Goal: Find contact information: Find contact information

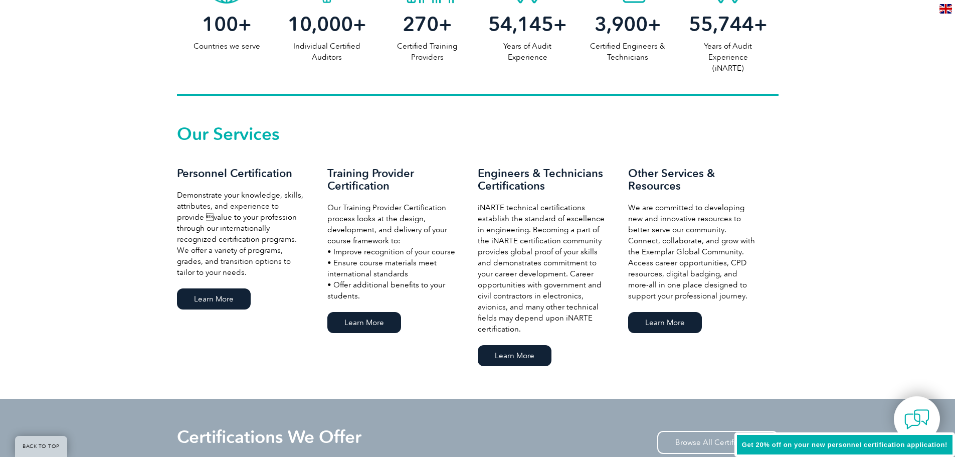
scroll to position [601, 0]
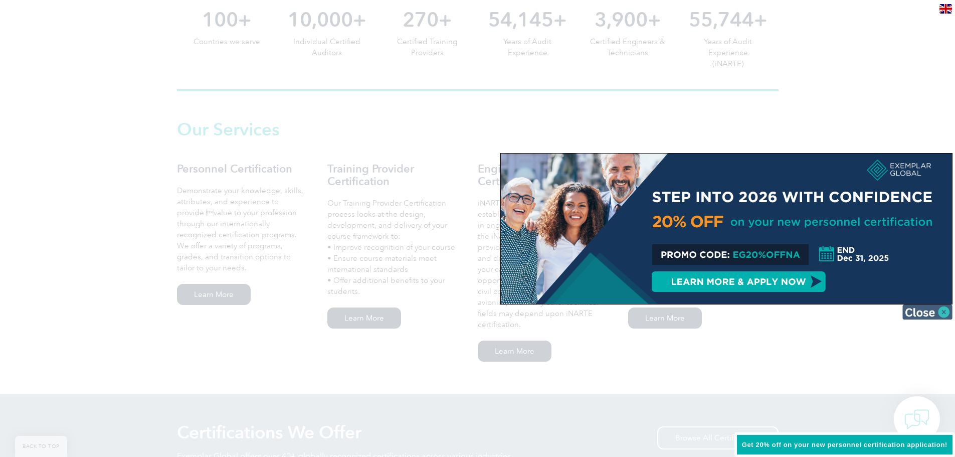
click at [938, 310] on img at bounding box center [927, 311] width 50 height 15
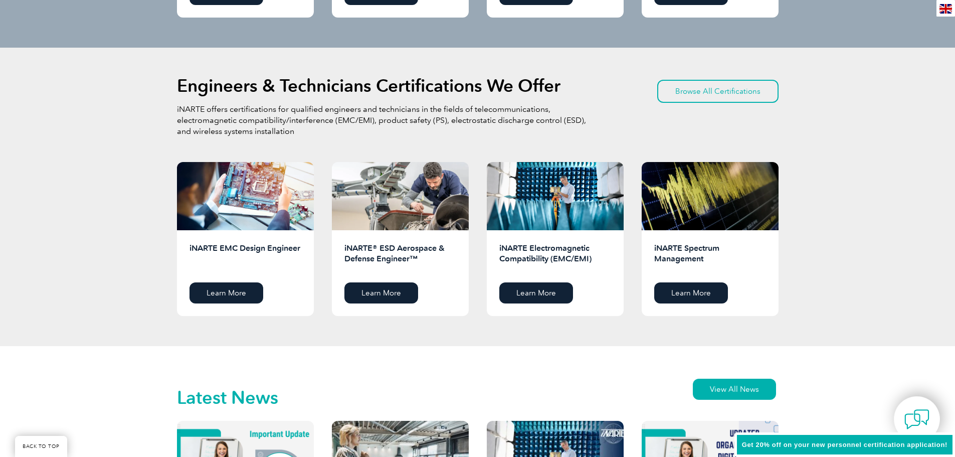
scroll to position [1253, 0]
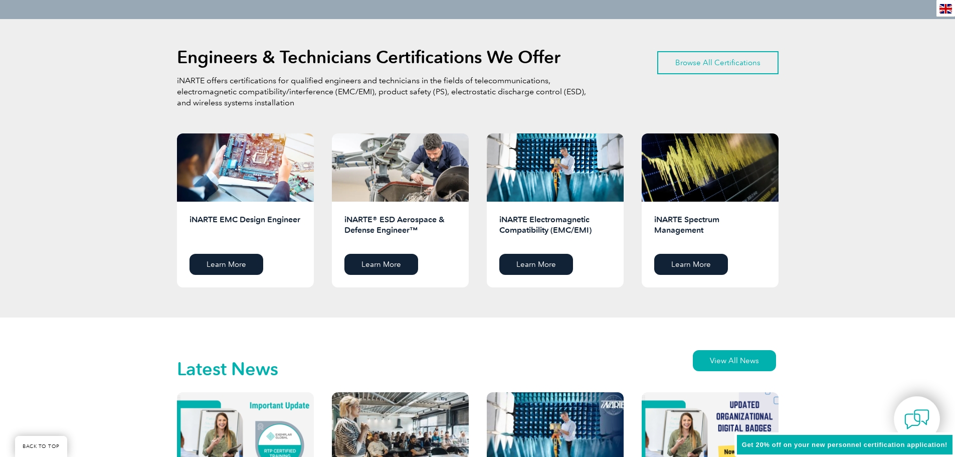
click at [735, 60] on link "Browse All Certifications" at bounding box center [717, 62] width 121 height 23
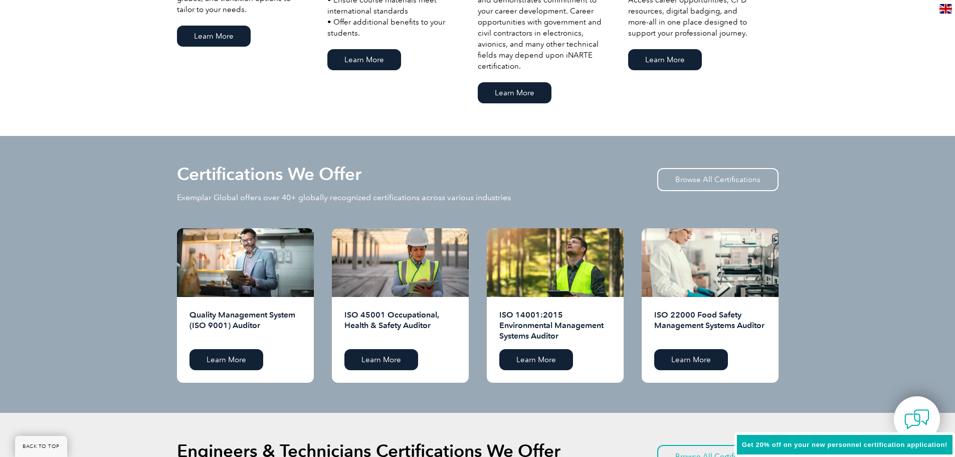
scroll to position [802, 0]
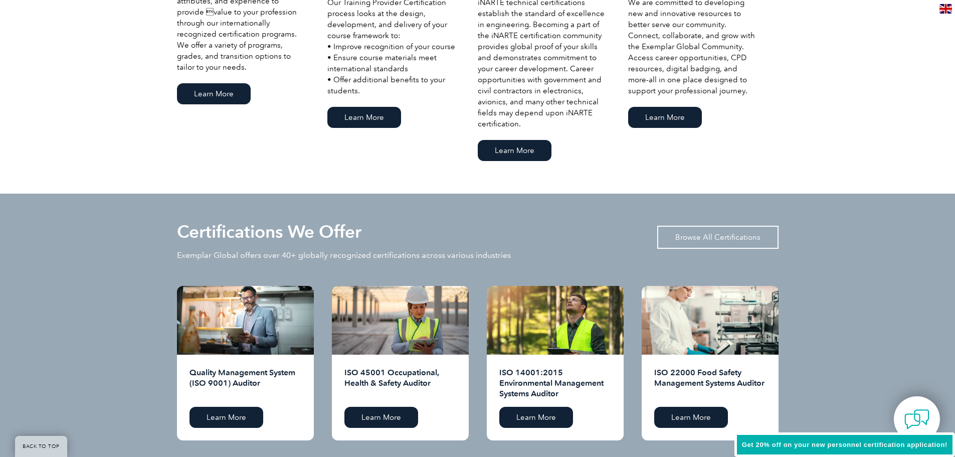
click at [705, 244] on link "Browse All Certifications" at bounding box center [717, 237] width 121 height 23
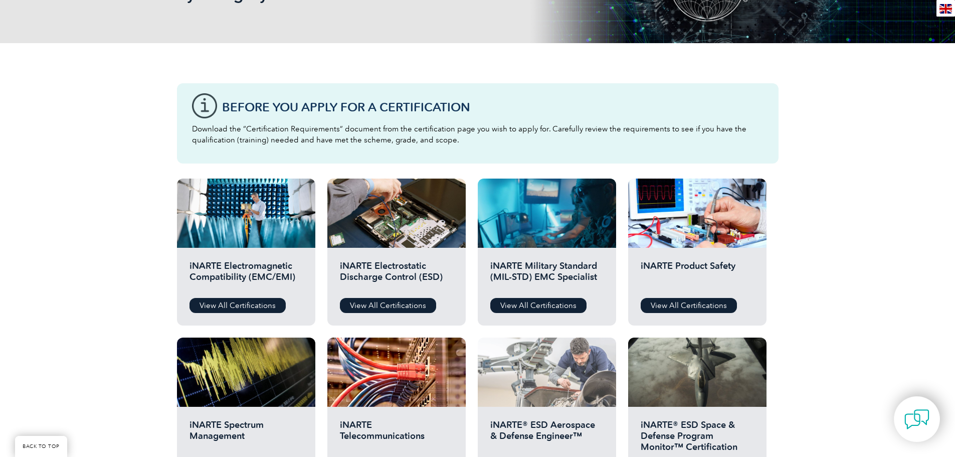
scroll to position [200, 0]
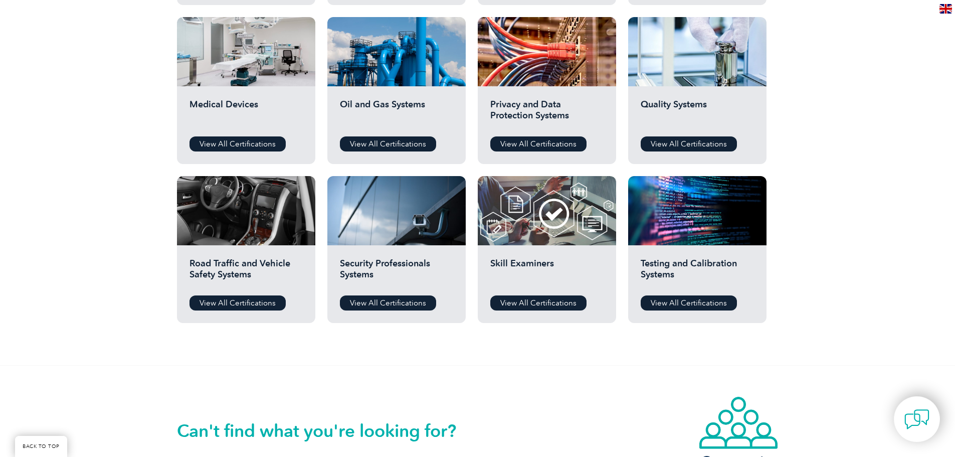
scroll to position [501, 0]
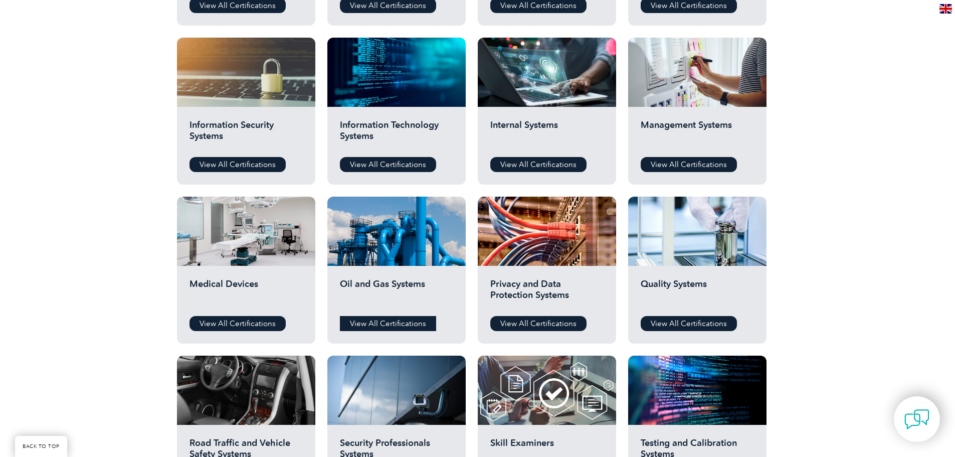
click at [392, 317] on link "View All Certifications" at bounding box center [388, 323] width 96 height 15
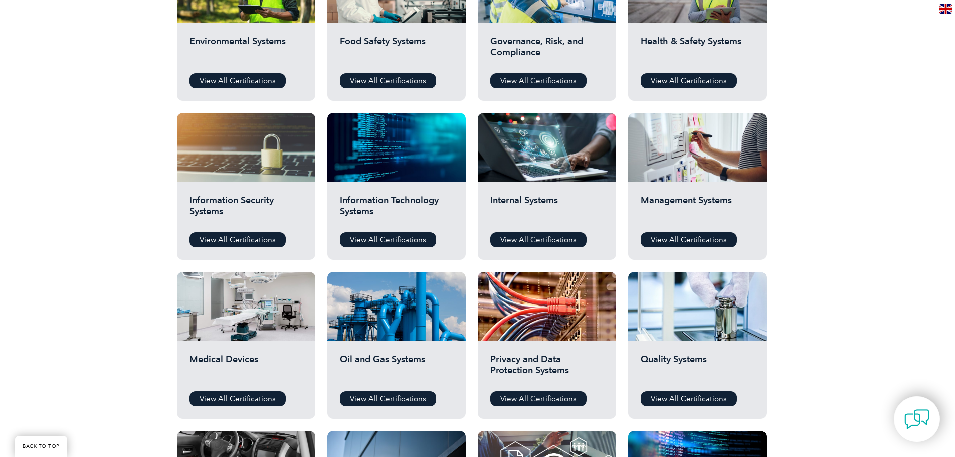
scroll to position [401, 0]
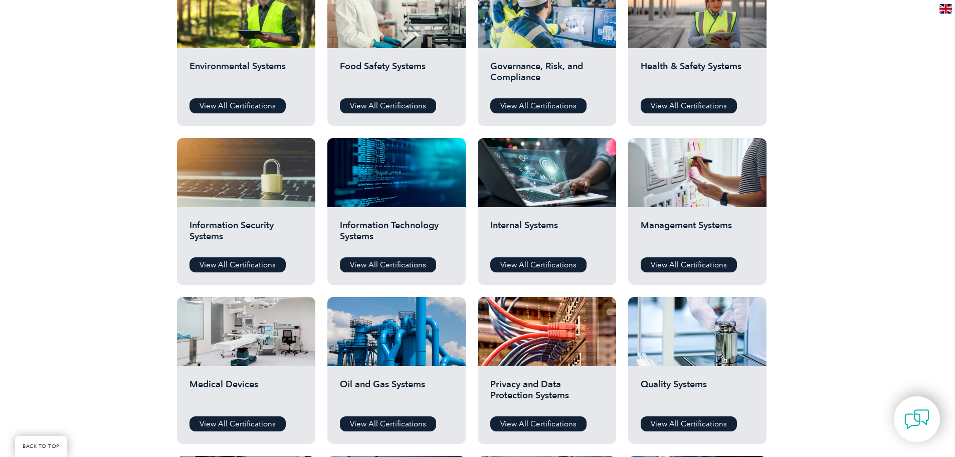
click at [697, 77] on h2 "Health & Safety Systems" at bounding box center [697, 76] width 113 height 30
click at [698, 105] on link "View All Certifications" at bounding box center [689, 105] width 96 height 15
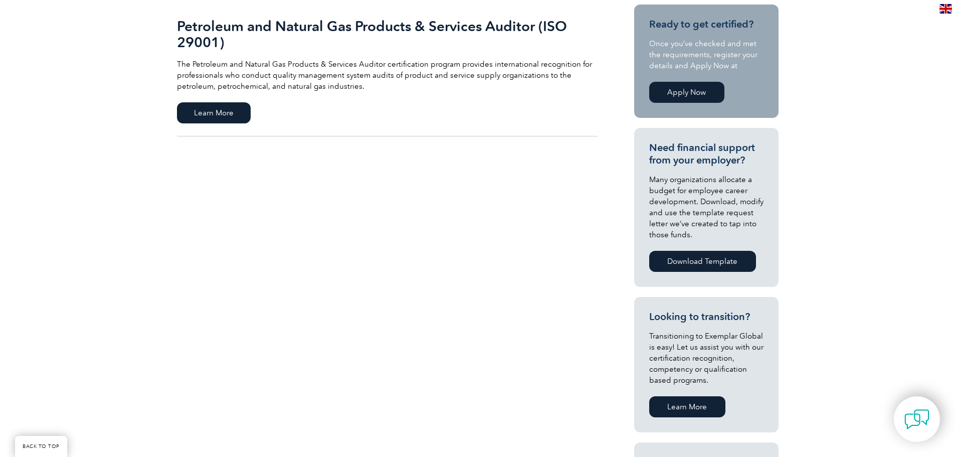
scroll to position [200, 0]
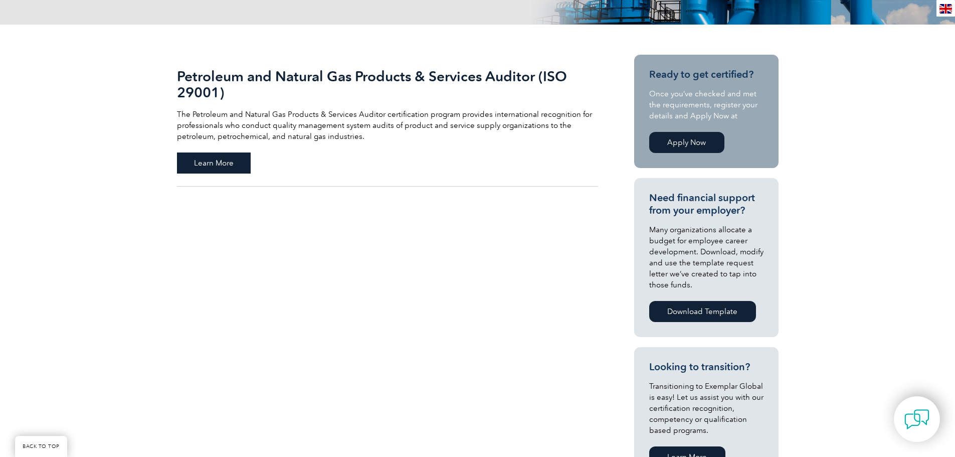
click at [240, 159] on span "Learn More" at bounding box center [214, 162] width 74 height 21
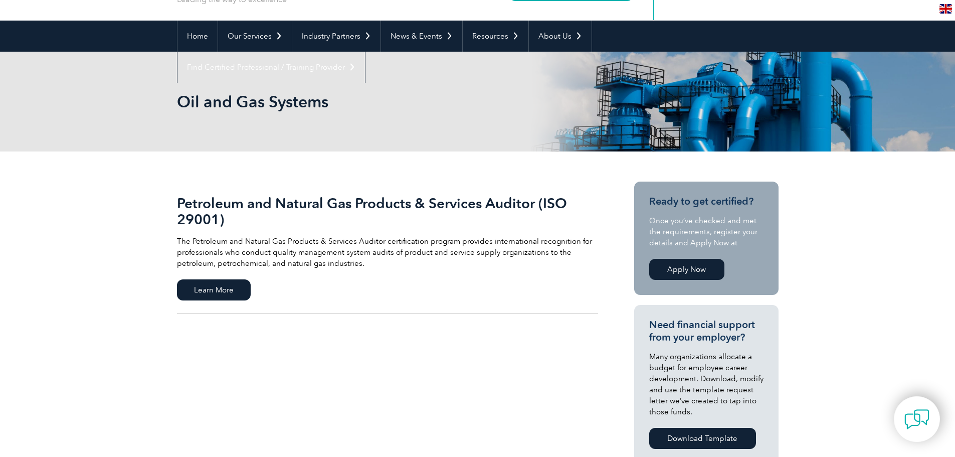
scroll to position [0, 0]
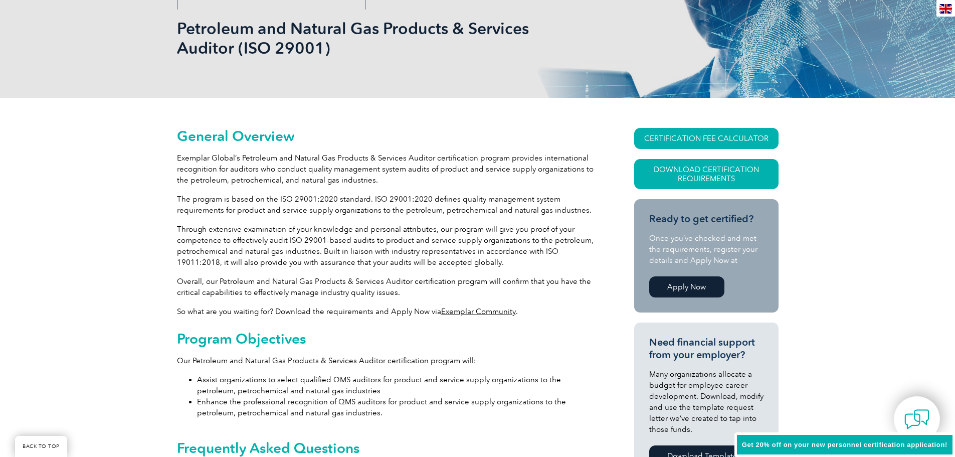
scroll to position [150, 0]
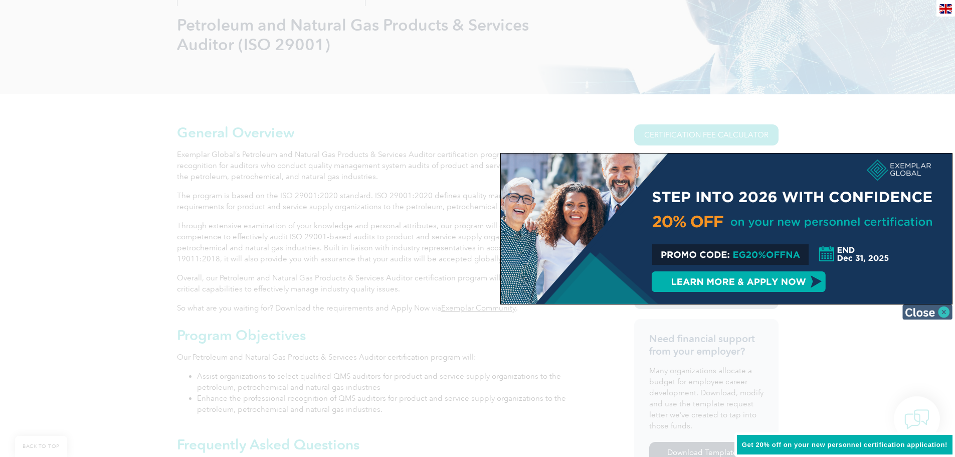
click at [928, 313] on img at bounding box center [927, 311] width 50 height 15
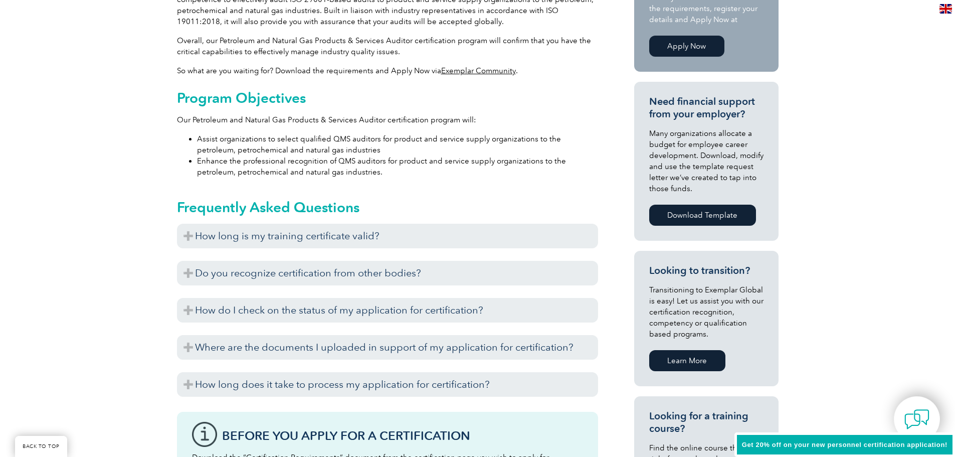
scroll to position [401, 0]
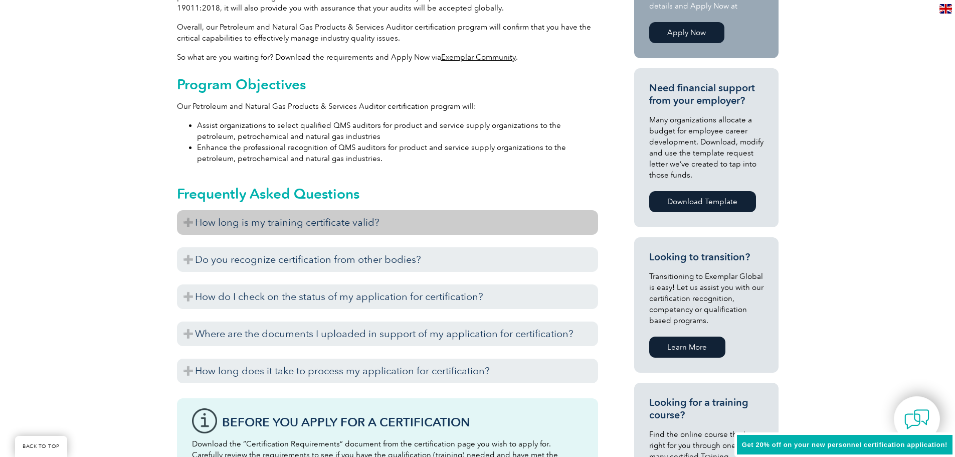
click at [457, 212] on h3 "How long is my training certificate valid?" at bounding box center [387, 222] width 421 height 25
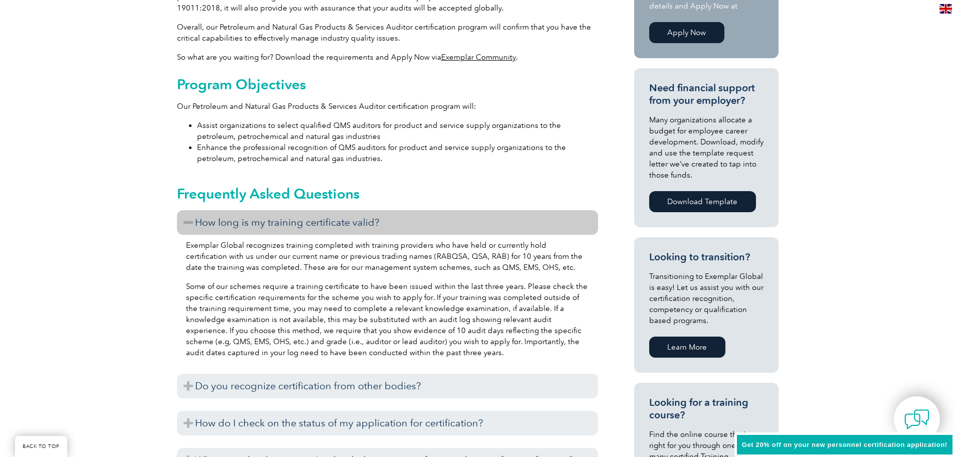
click at [457, 213] on h3 "How long is my training certificate valid?" at bounding box center [387, 222] width 421 height 25
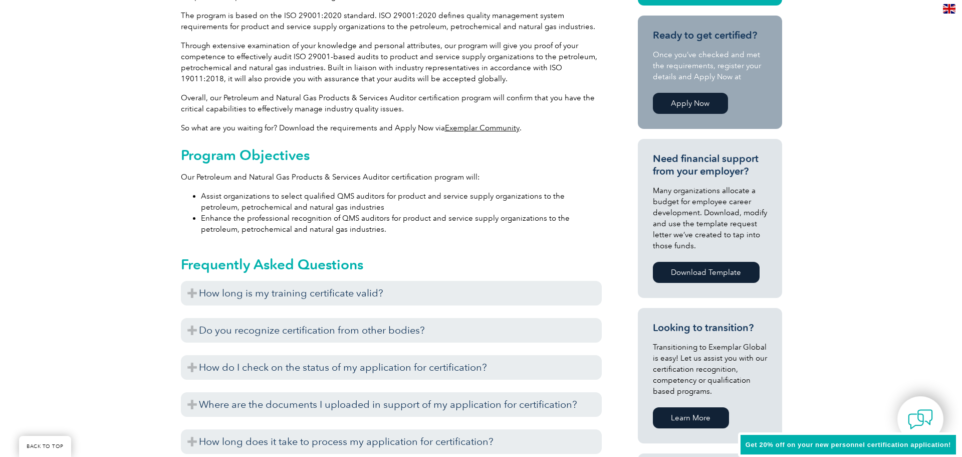
scroll to position [150, 0]
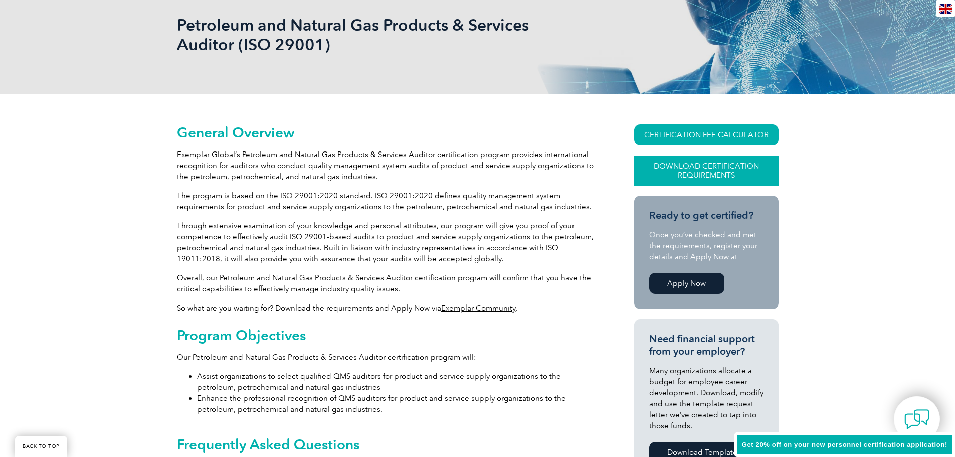
click at [728, 168] on link "Download Certification Requirements" at bounding box center [706, 170] width 144 height 30
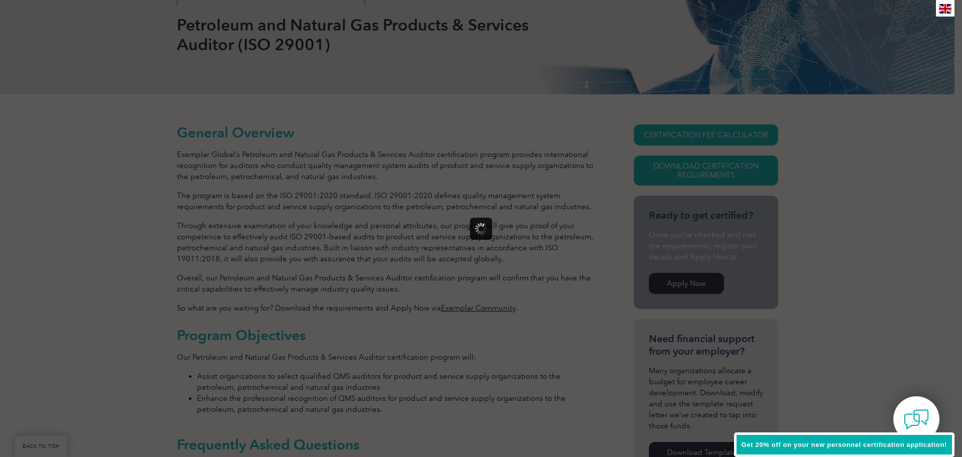
scroll to position [0, 0]
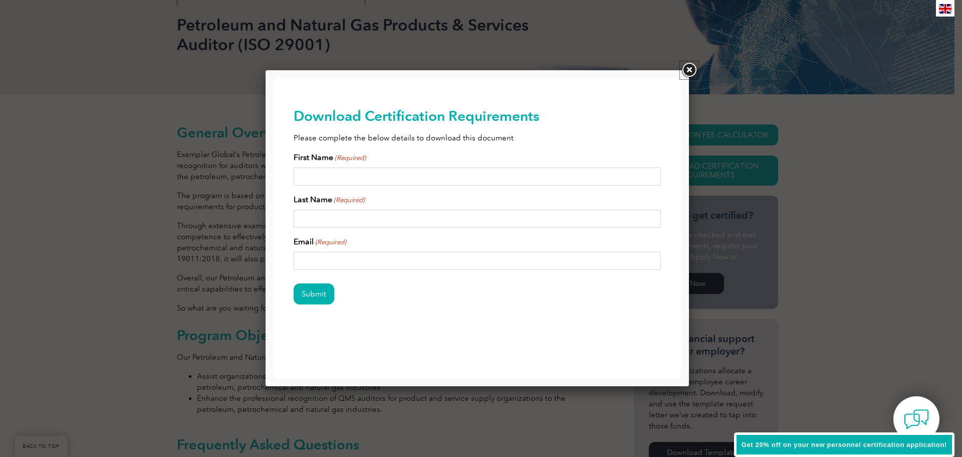
click at [683, 71] on link at bounding box center [689, 70] width 18 height 18
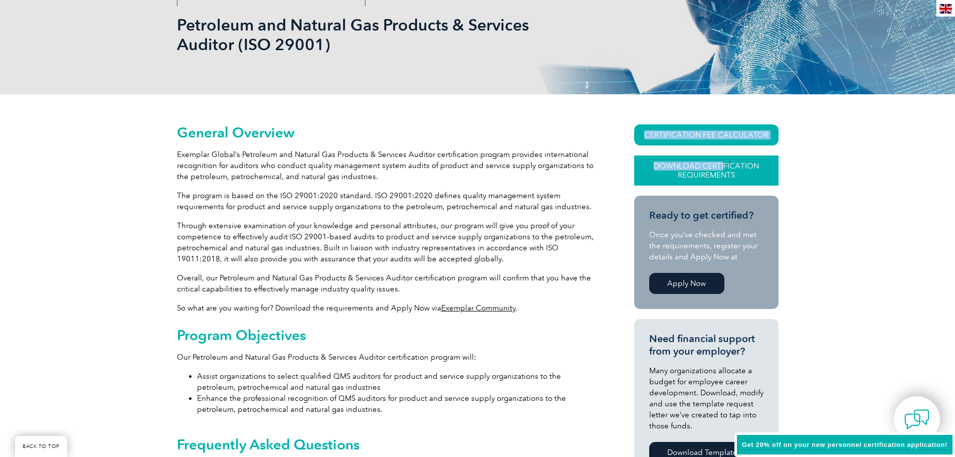
click at [724, 156] on div "CERTIFICATION FEE CALCULATOR Download Certification Requirements" at bounding box center [706, 159] width 144 height 71
click at [723, 138] on link "CERTIFICATION FEE CALCULATOR" at bounding box center [706, 134] width 144 height 21
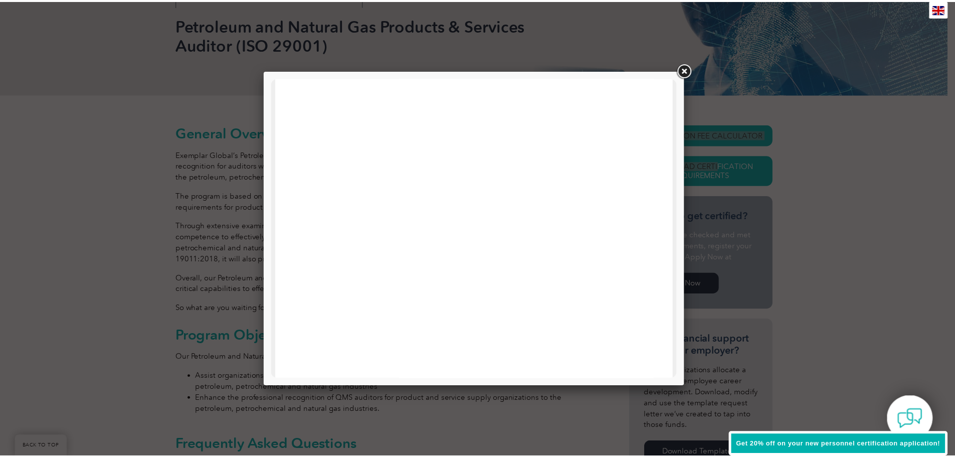
scroll to position [50, 0]
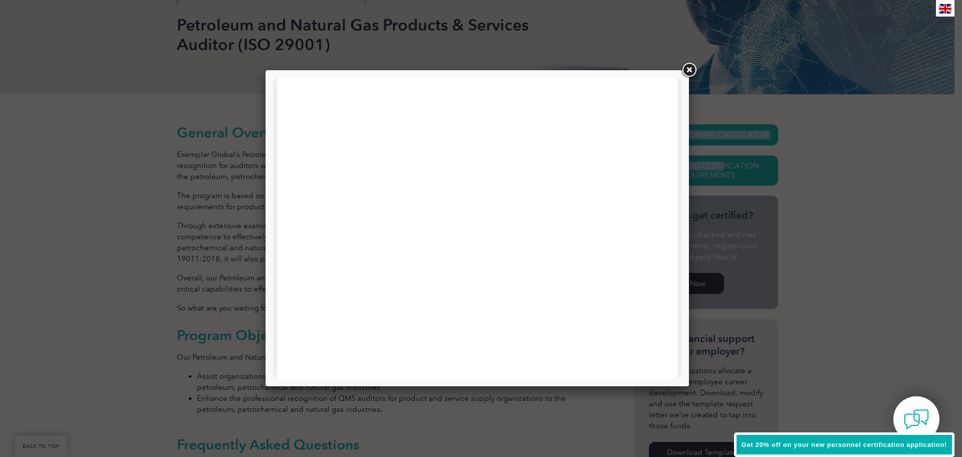
click at [693, 73] on link at bounding box center [689, 70] width 18 height 18
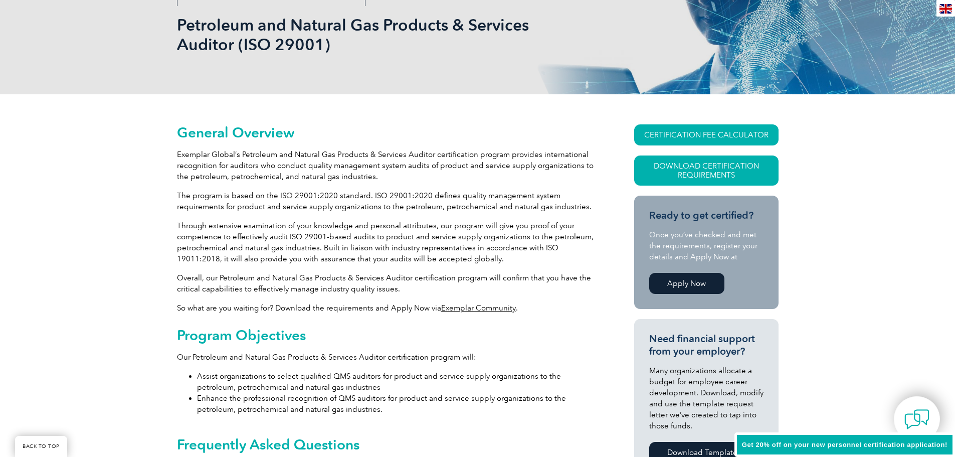
click at [447, 172] on p "Exemplar Global’s Petroleum and Natural Gas Products & Services Auditor certifi…" at bounding box center [387, 165] width 421 height 33
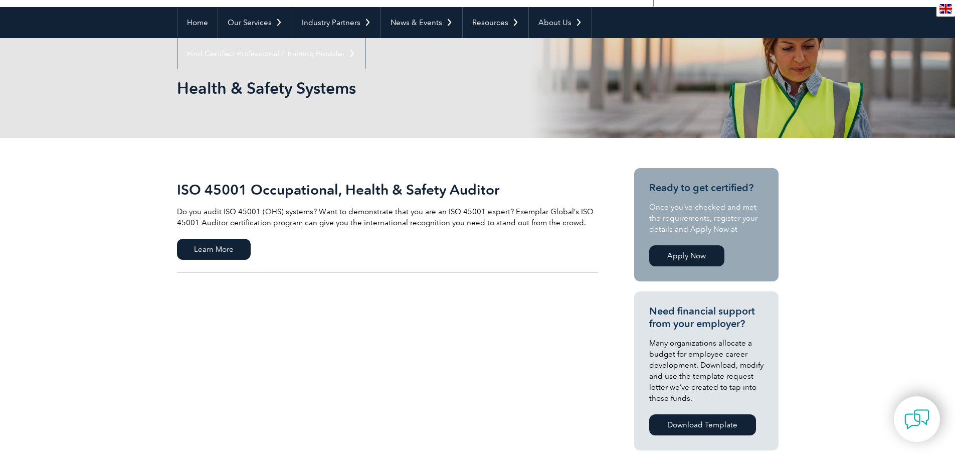
scroll to position [100, 0]
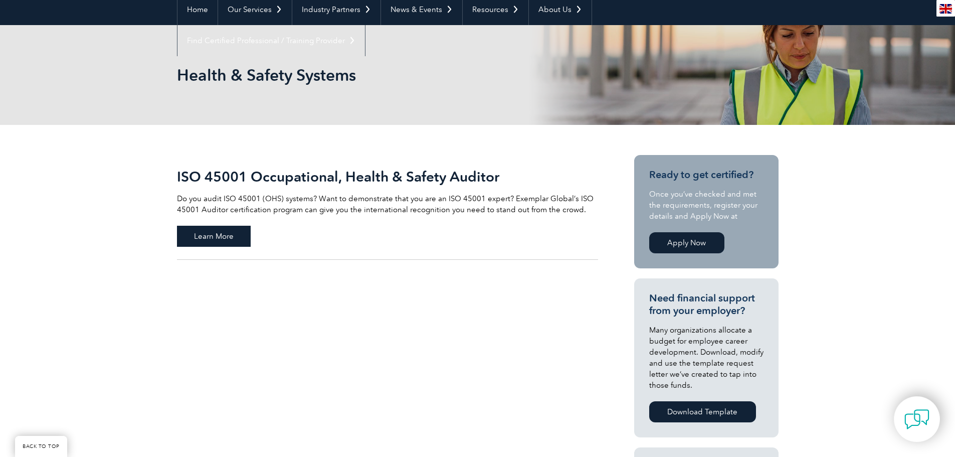
click at [204, 240] on span "Learn More" at bounding box center [214, 236] width 74 height 21
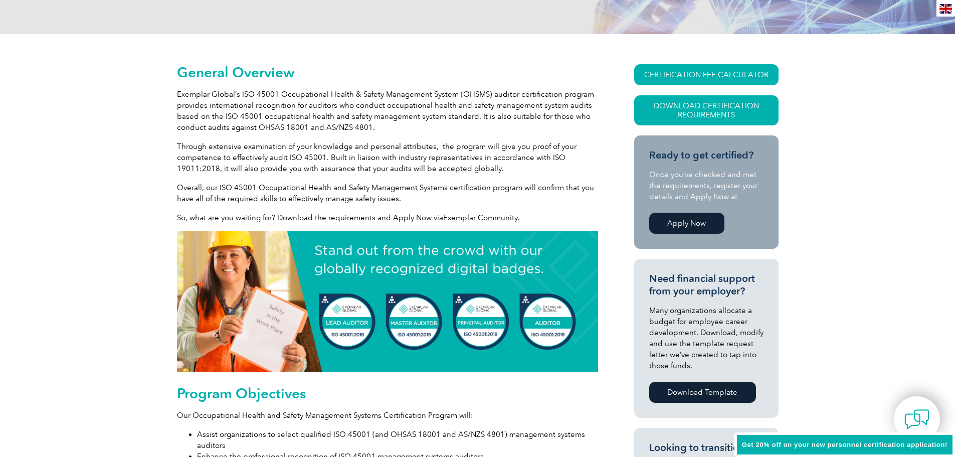
scroll to position [200, 0]
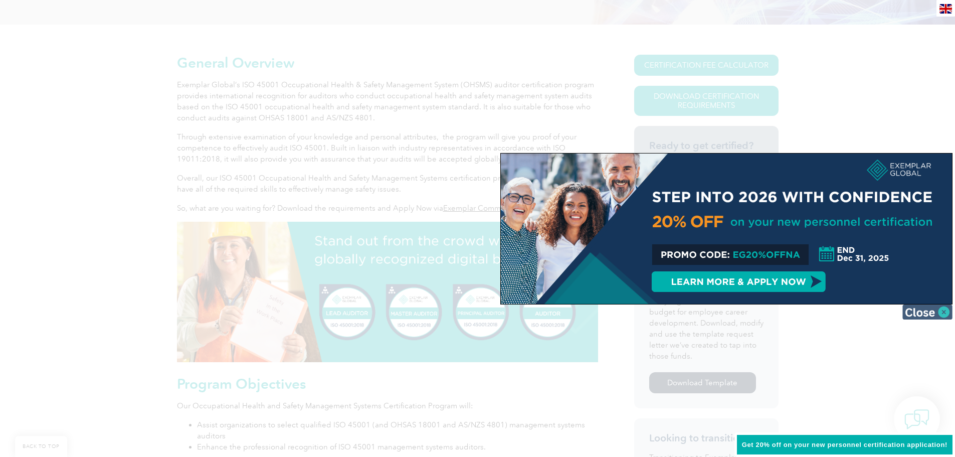
click at [938, 311] on img at bounding box center [927, 311] width 50 height 15
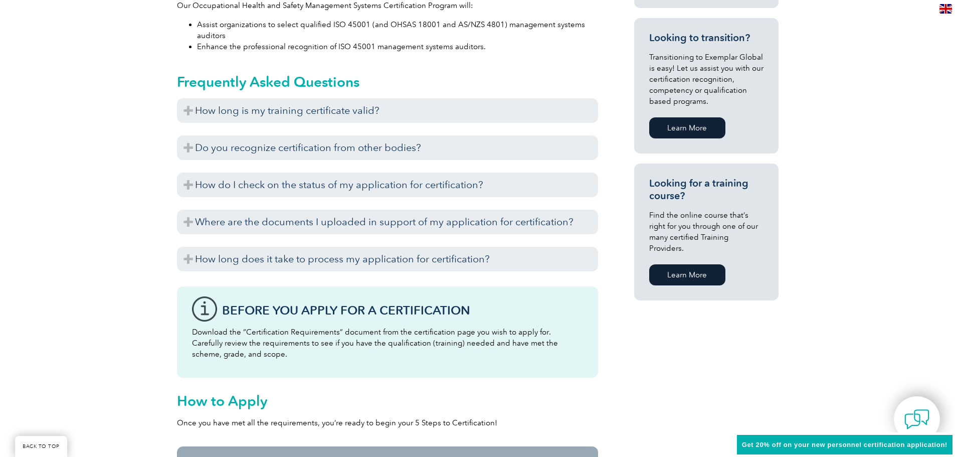
scroll to position [601, 0]
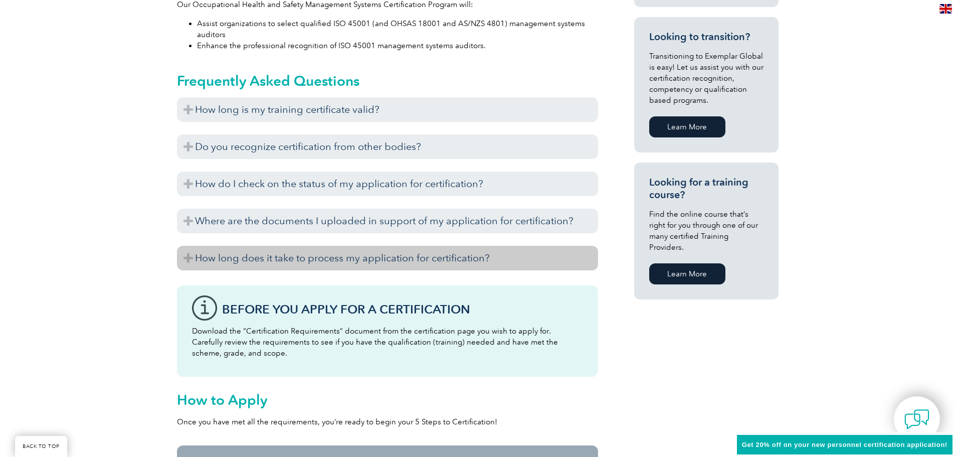
click at [441, 260] on h3 "How long does it take to process my application for certification?" at bounding box center [387, 258] width 421 height 25
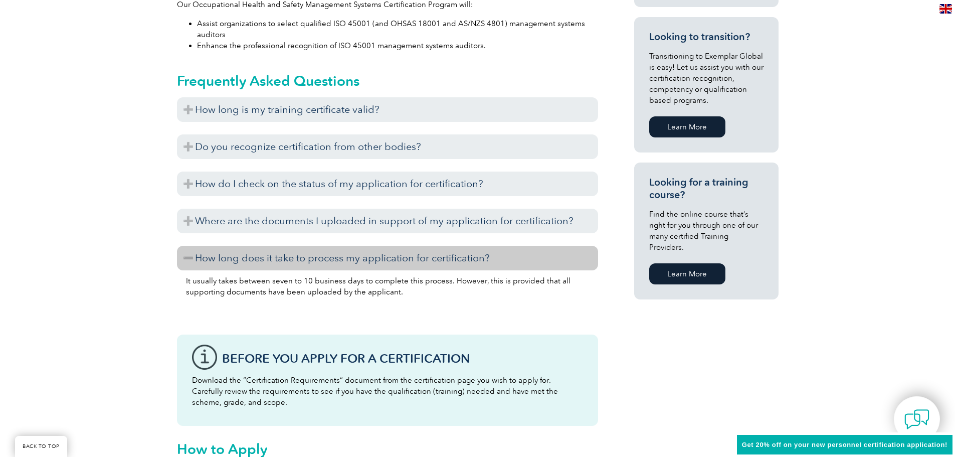
click at [443, 263] on h3 "How long does it take to process my application for certification?" at bounding box center [387, 258] width 421 height 25
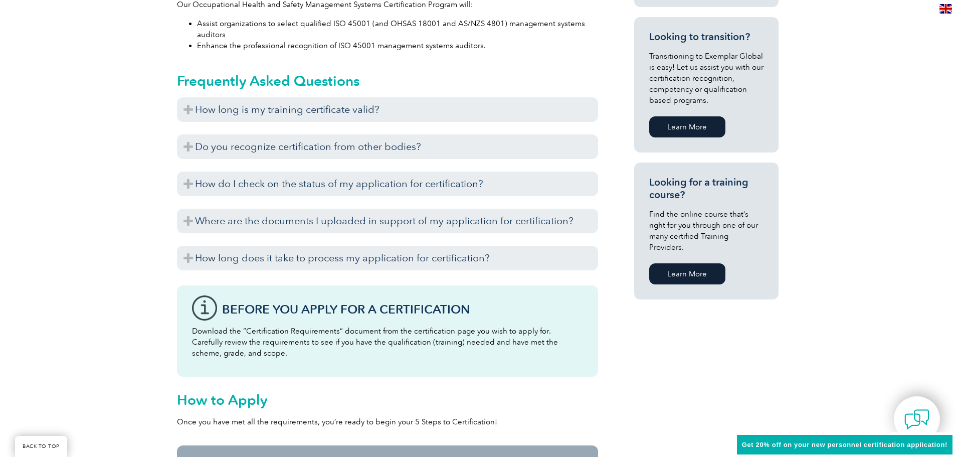
click at [688, 267] on link "Learn More" at bounding box center [687, 273] width 76 height 21
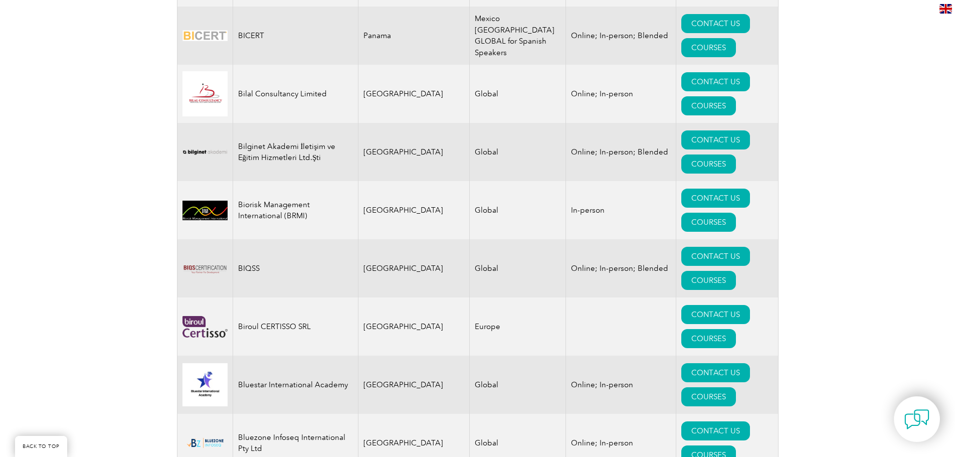
scroll to position [2003, 0]
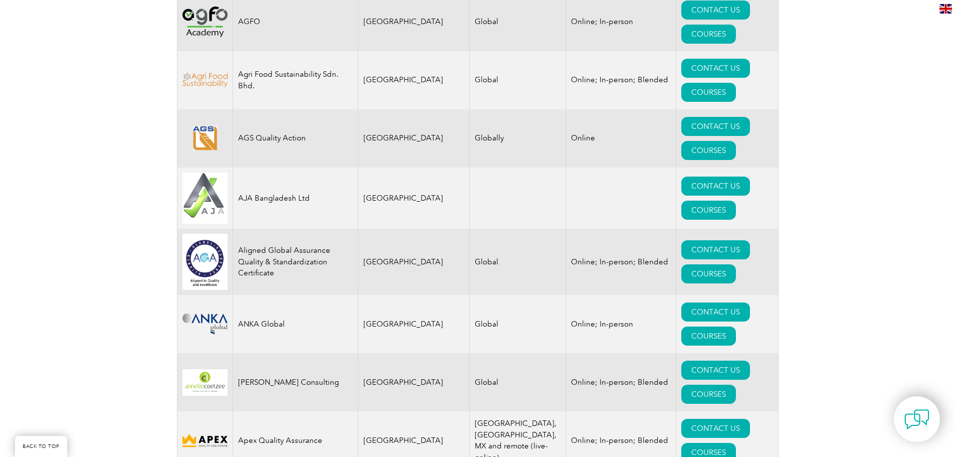
drag, startPoint x: 961, startPoint y: 280, endPoint x: 939, endPoint y: 53, distance: 228.6
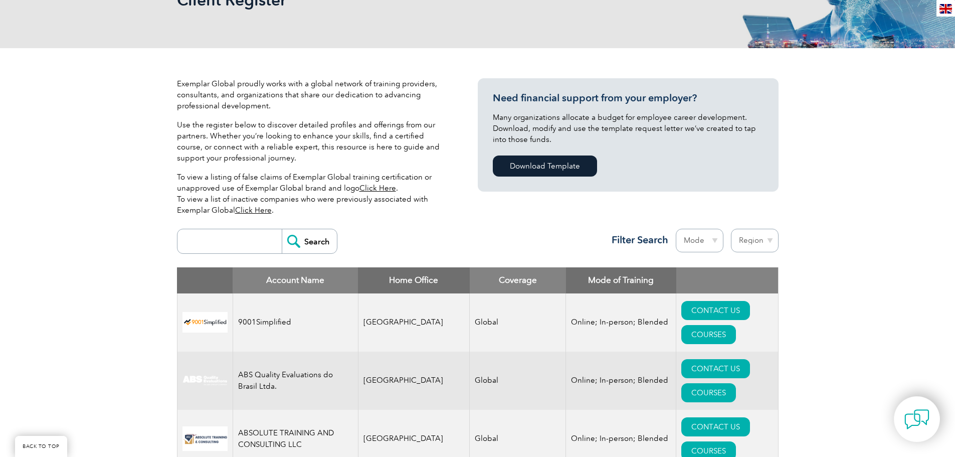
scroll to position [200, 0]
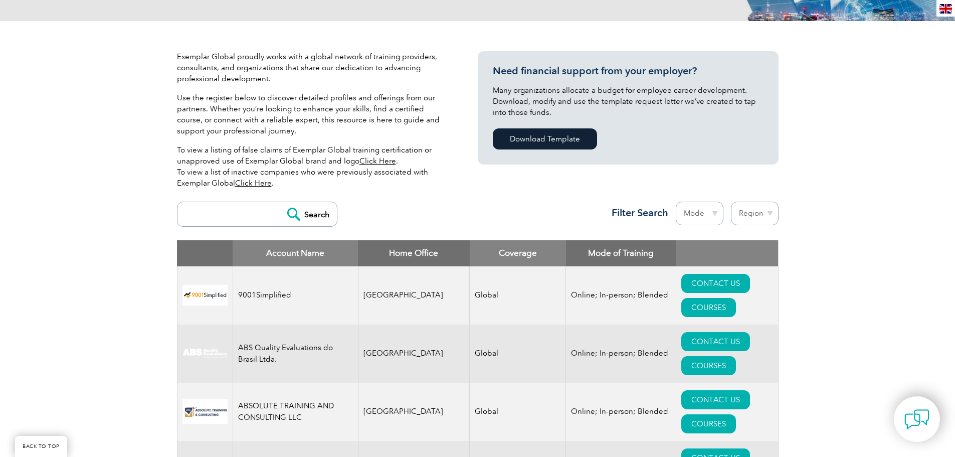
click at [237, 205] on input "search" at bounding box center [231, 214] width 99 height 24
click at [282, 202] on input "Search" at bounding box center [309, 214] width 55 height 24
drag, startPoint x: 235, startPoint y: 215, endPoint x: 124, endPoint y: 188, distance: 113.9
type input "australia"
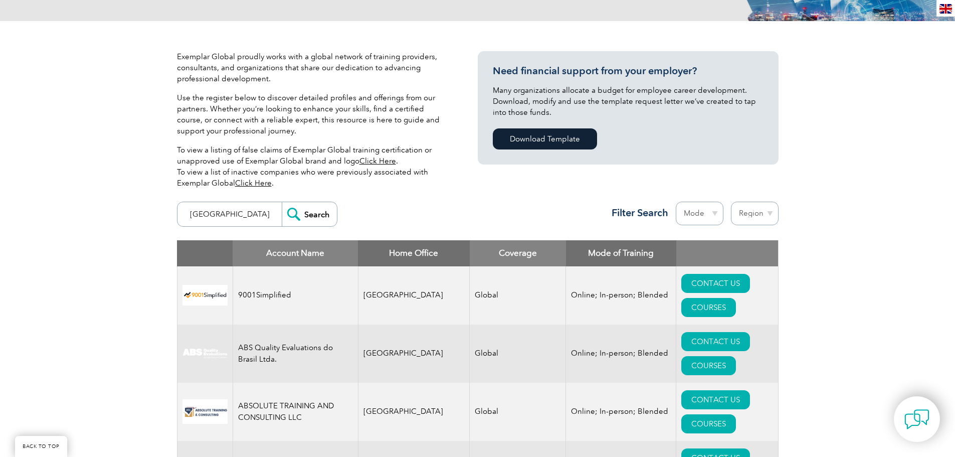
click at [282, 202] on input "Search" at bounding box center [309, 214] width 55 height 24
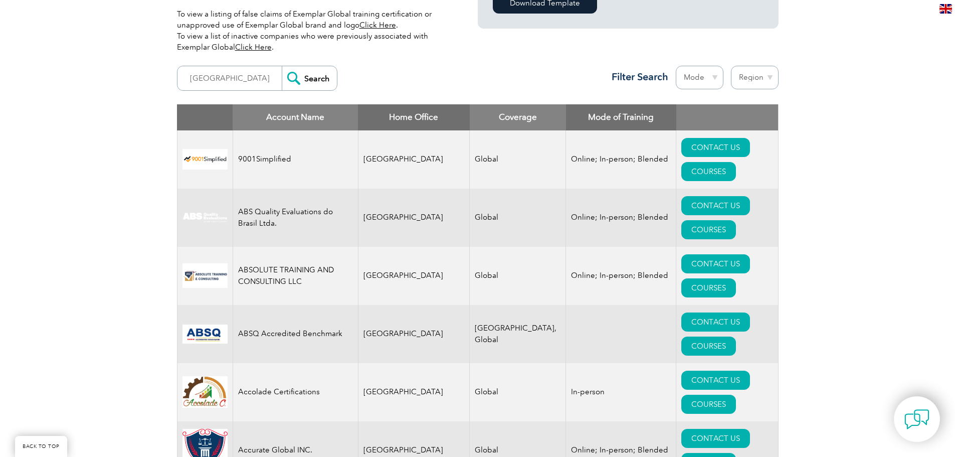
scroll to position [351, 0]
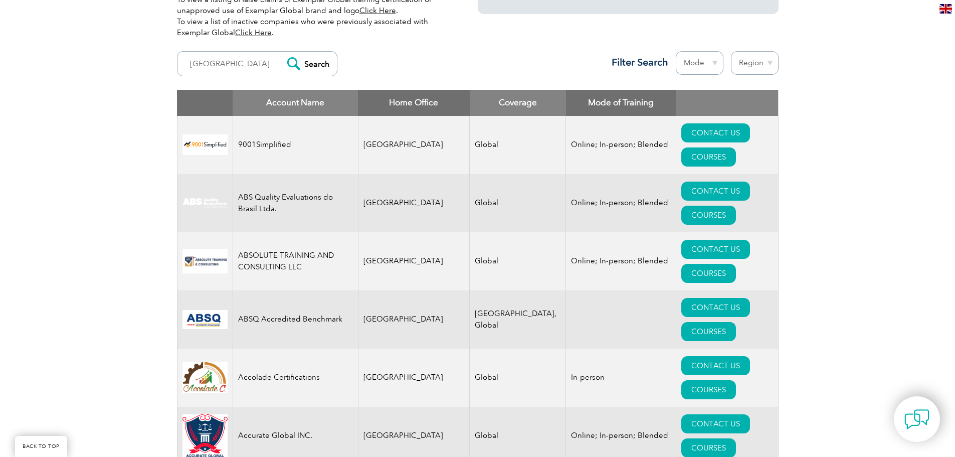
click at [756, 66] on select "Region Australia Bahrain Bangladesh Brazil Canada Colombia Dominican Republic E…" at bounding box center [755, 63] width 48 height 24
select select "[GEOGRAPHIC_DATA]"
click at [731, 51] on select "Region Australia Bahrain Bangladesh Brazil Canada Colombia Dominican Republic E…" at bounding box center [755, 63] width 48 height 24
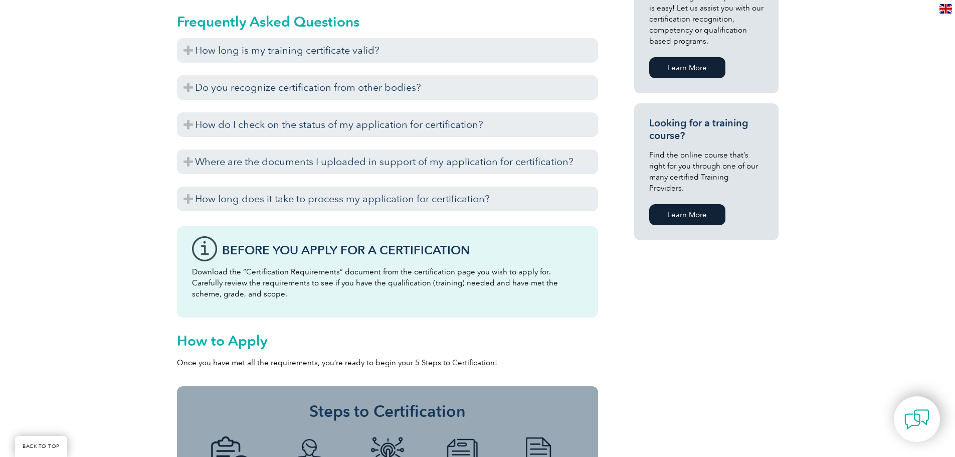
scroll to position [702, 0]
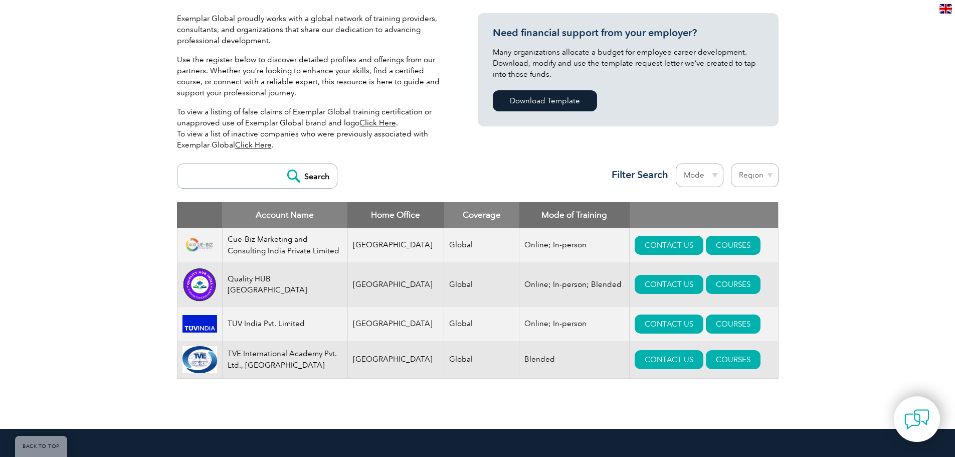
scroll to position [251, 0]
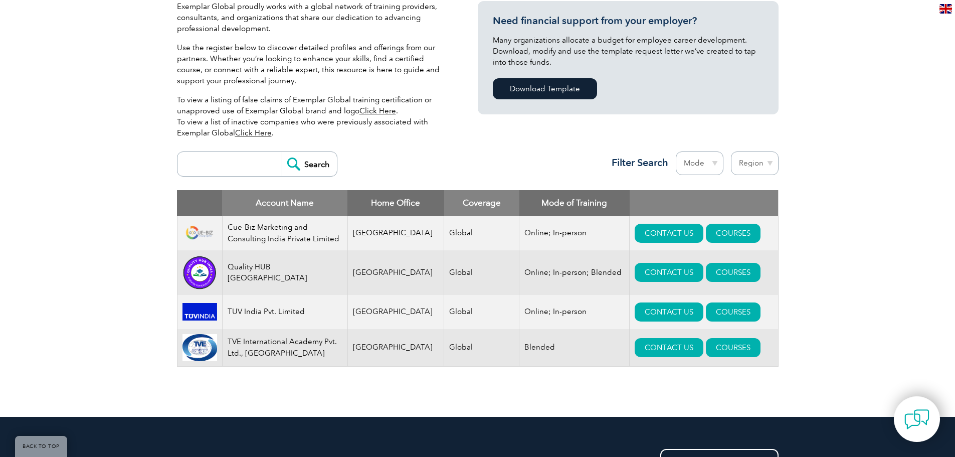
click at [222, 168] on input "search" at bounding box center [231, 164] width 99 height 24
type input "australia"
click at [282, 152] on input "Search" at bounding box center [309, 164] width 55 height 24
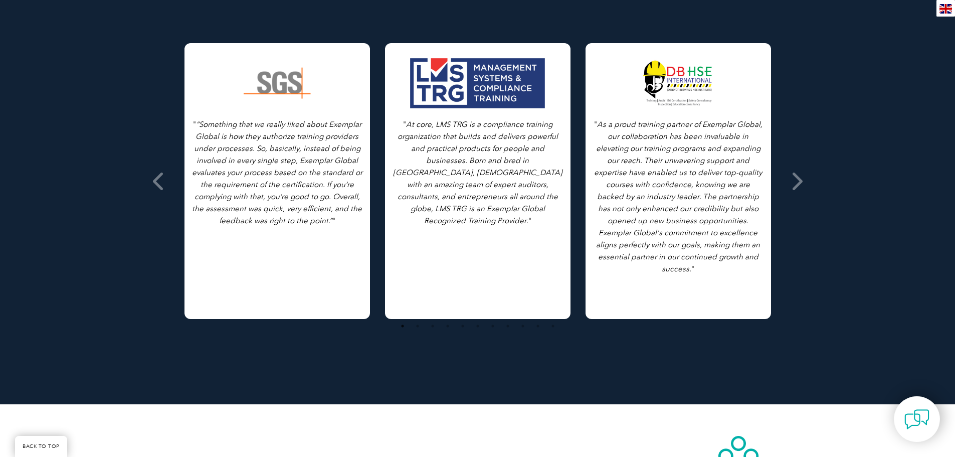
scroll to position [200, 0]
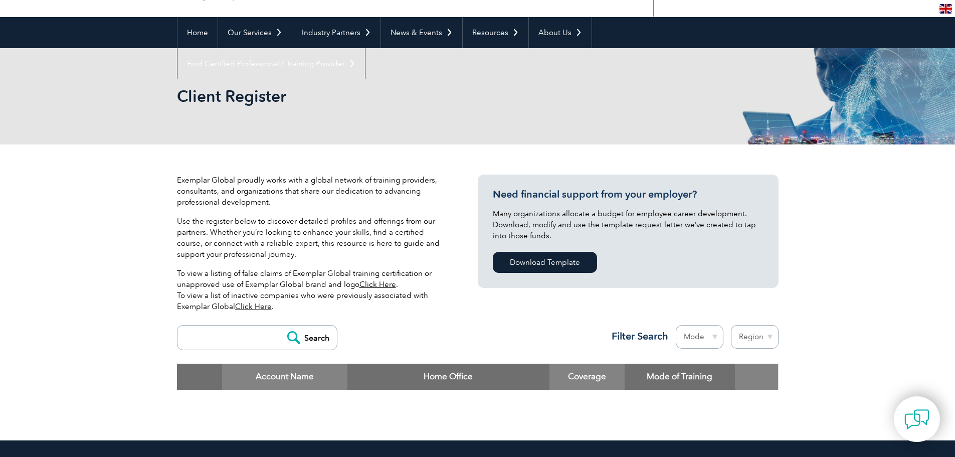
scroll to position [301, 0]
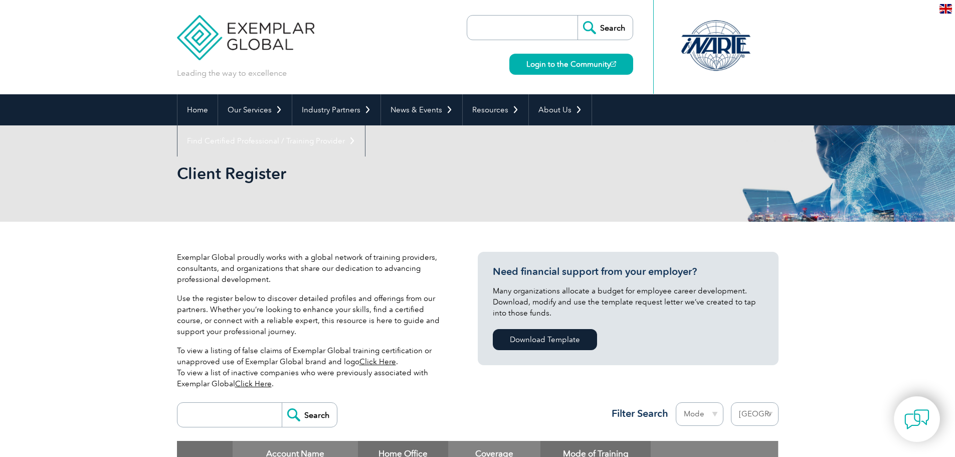
select select "[GEOGRAPHIC_DATA]"
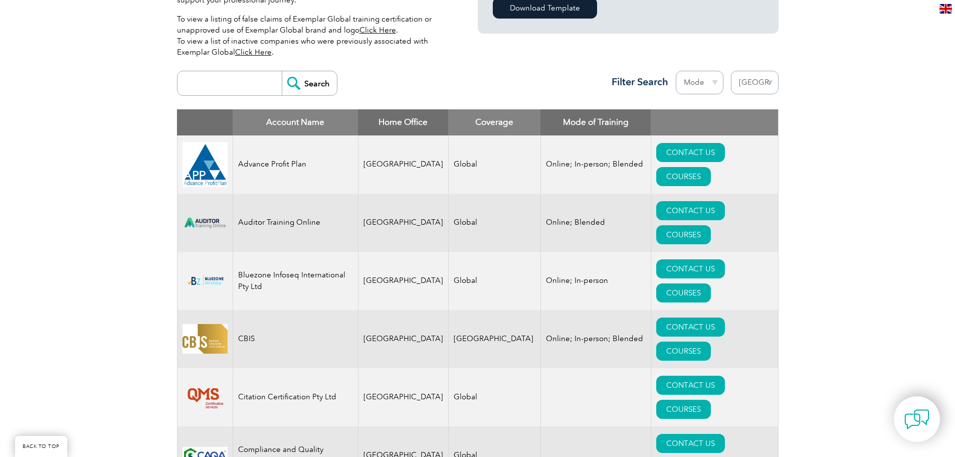
scroll to position [200, 0]
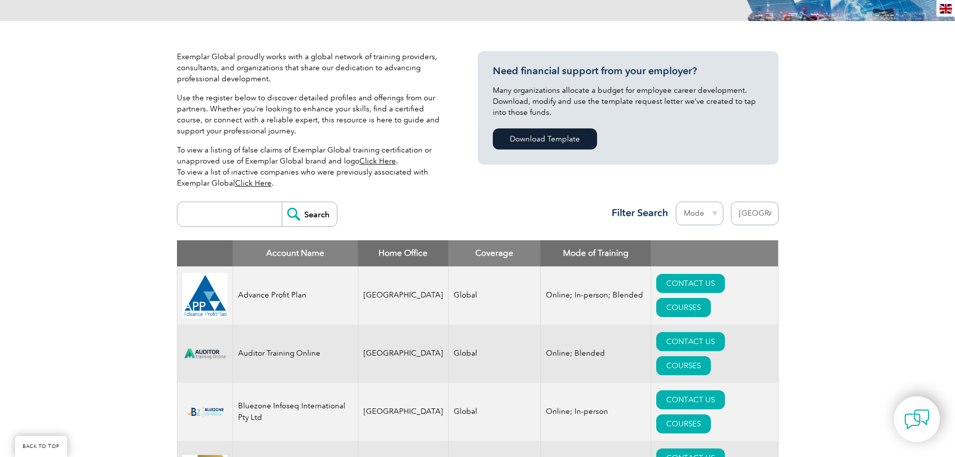
click at [698, 214] on select "Mode Online In-person Blended" at bounding box center [700, 213] width 48 height 24
select select "Online"
click at [676, 201] on select "Mode Online In-person Blended" at bounding box center [700, 213] width 48 height 24
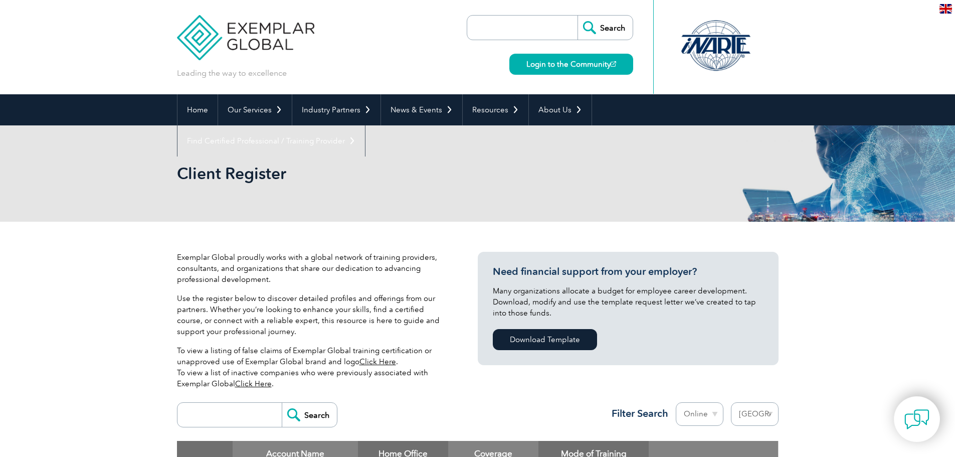
select select "[GEOGRAPHIC_DATA]"
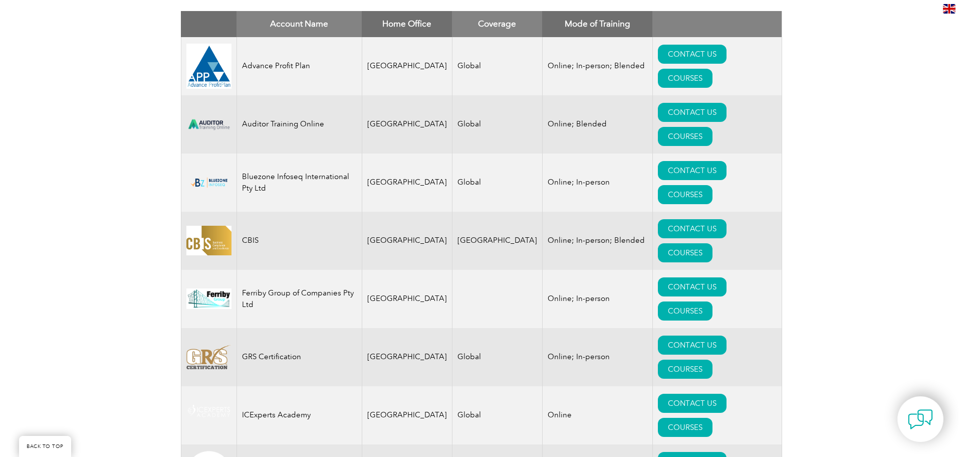
scroll to position [351, 0]
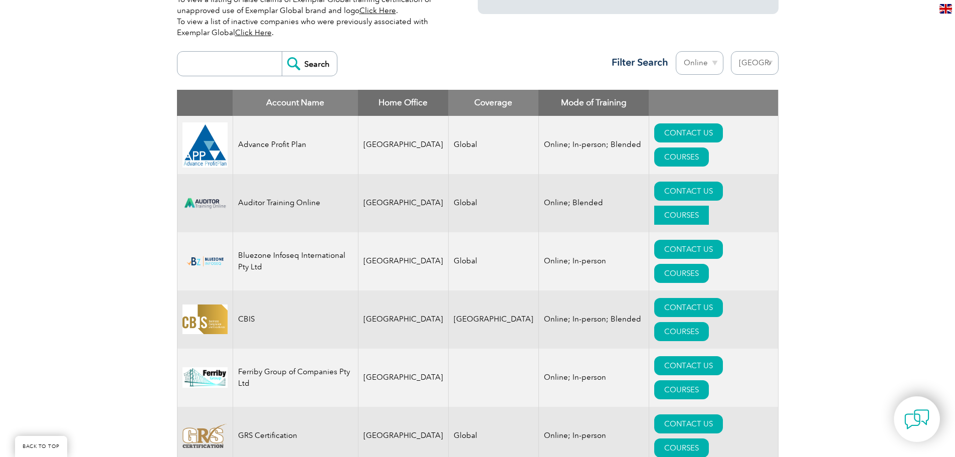
click at [709, 205] on link "COURSES" at bounding box center [681, 214] width 55 height 19
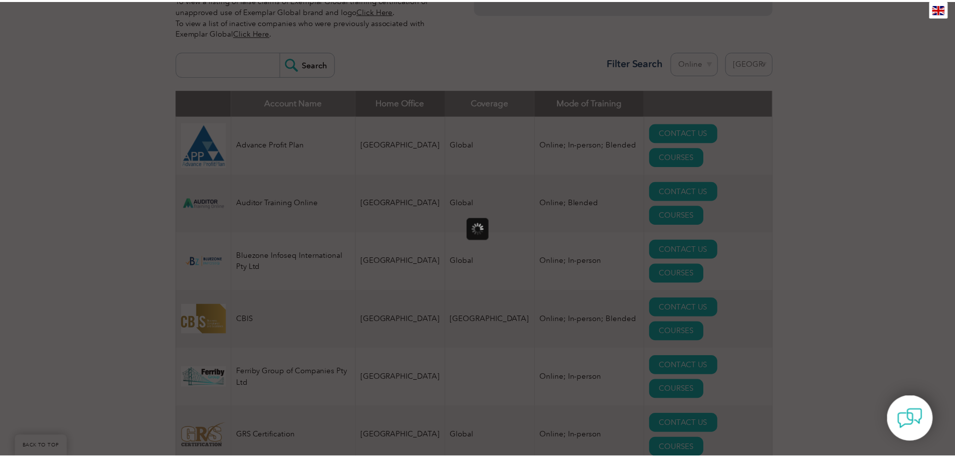
scroll to position [0, 0]
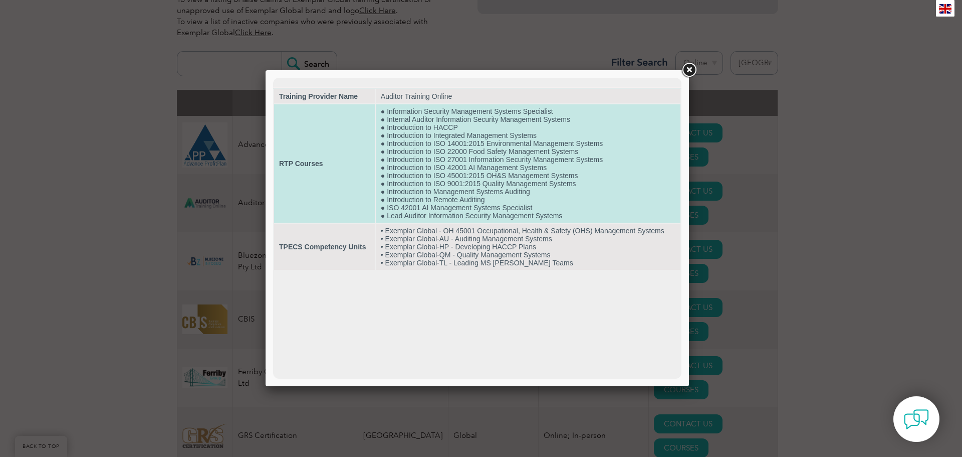
click at [539, 174] on td "● Information Security Management Systems Specialist ● Internal Auditor Informa…" at bounding box center [528, 163] width 305 height 118
click at [540, 184] on td "● Information Security Management Systems Specialist ● Internal Auditor Informa…" at bounding box center [528, 163] width 305 height 118
click at [412, 169] on td "● Information Security Management Systems Specialist ● Internal Auditor Informa…" at bounding box center [528, 163] width 305 height 118
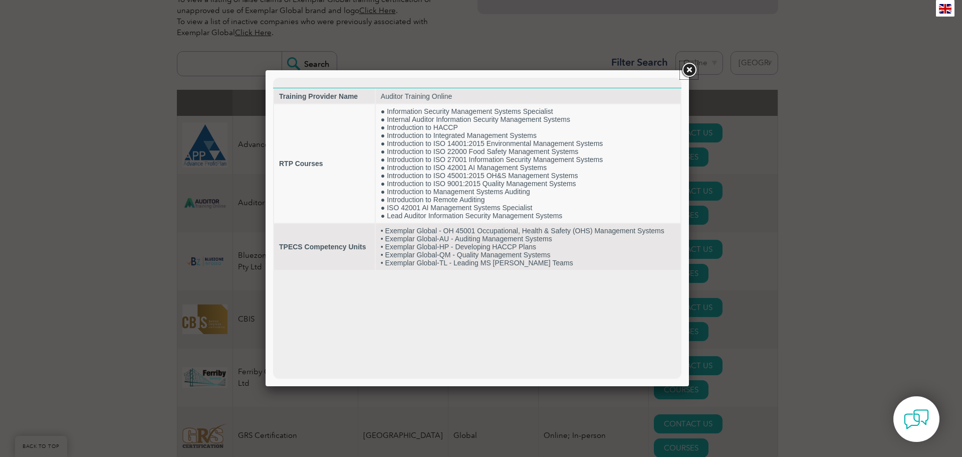
click at [688, 68] on link at bounding box center [689, 70] width 18 height 18
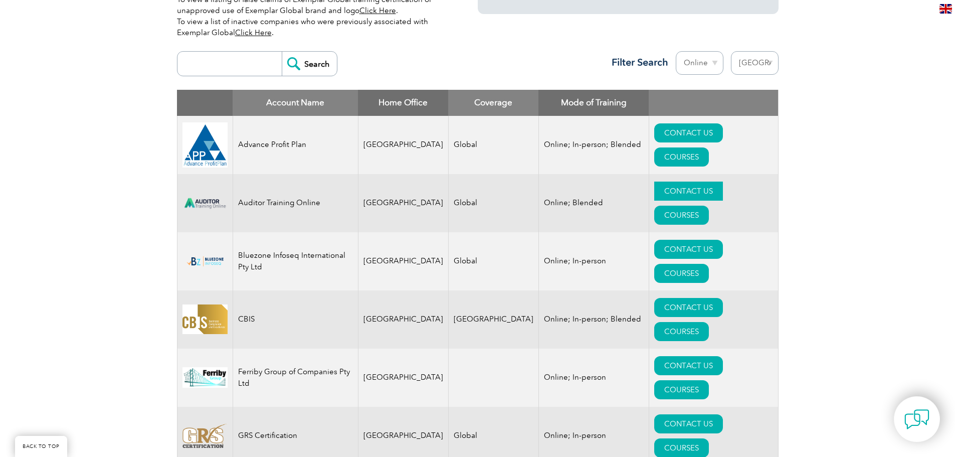
click at [654, 189] on link "CONTACT US" at bounding box center [688, 190] width 69 height 19
